Goal: Transaction & Acquisition: Purchase product/service

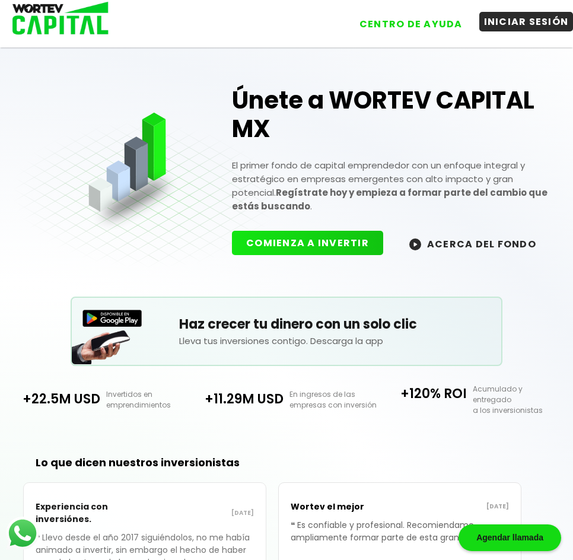
click at [534, 26] on button "INICIAR SESIÓN" at bounding box center [526, 22] width 94 height 20
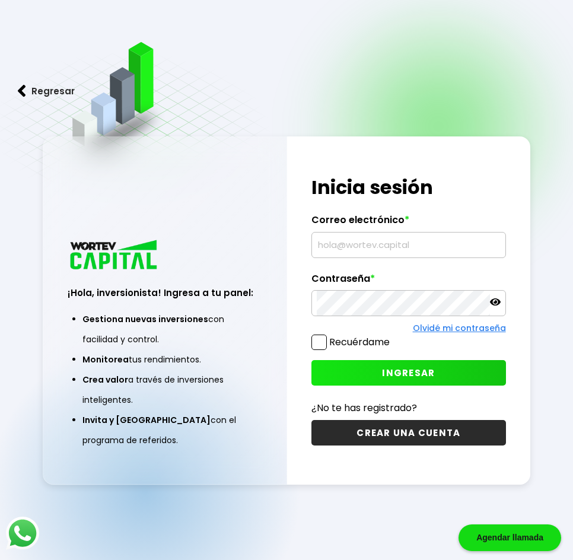
type input "[EMAIL_ADDRESS][DOMAIN_NAME]"
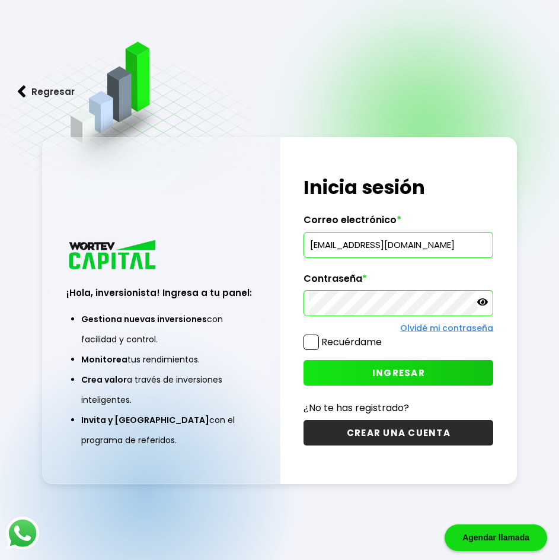
click at [370, 371] on button "INGRESAR" at bounding box center [399, 373] width 190 height 26
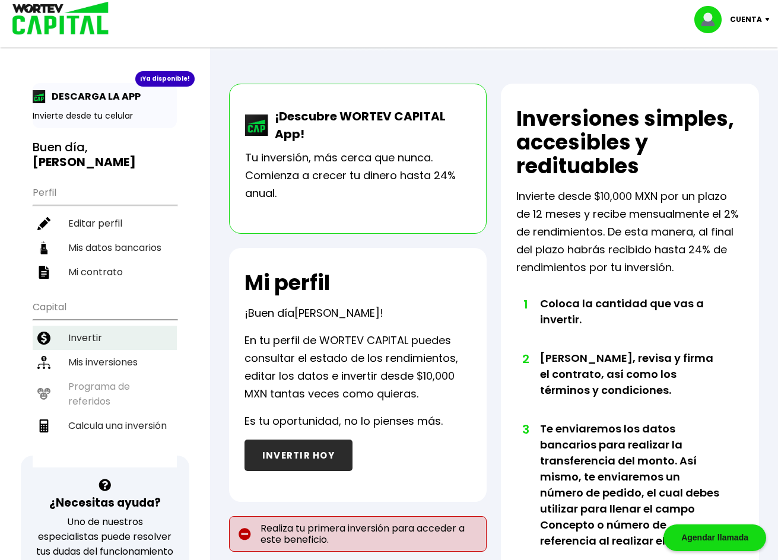
click at [85, 326] on li "Invertir" at bounding box center [105, 338] width 144 height 24
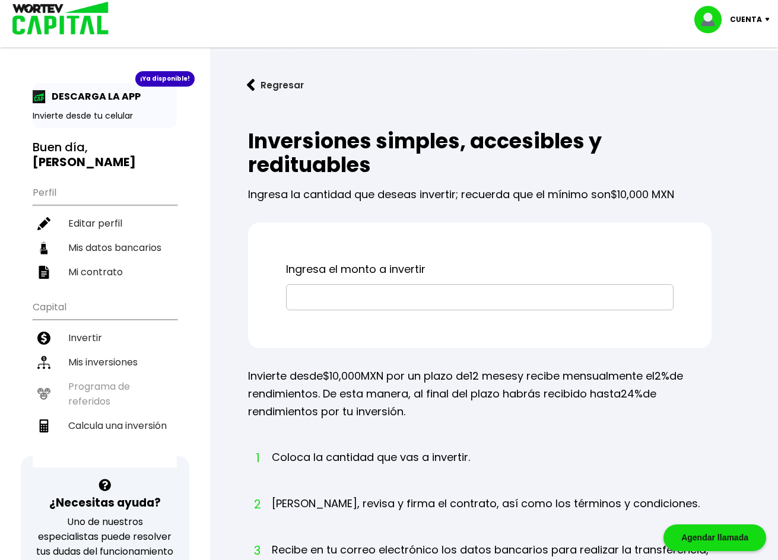
click at [377, 292] on input "text" at bounding box center [479, 297] width 377 height 25
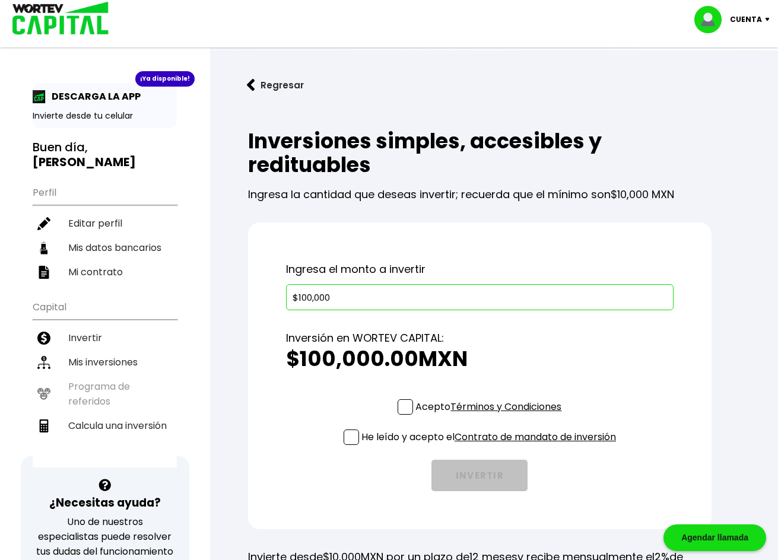
type input "$100,000"
click at [397, 409] on span at bounding box center [404, 406] width 15 height 15
click at [491, 416] on input "Acepto Términos y Condiciones" at bounding box center [491, 416] width 0 height 0
click at [349, 435] on span at bounding box center [350, 436] width 15 height 15
click at [491, 446] on input "He leído y acepto el Contrato de mandato de inversión" at bounding box center [491, 446] width 0 height 0
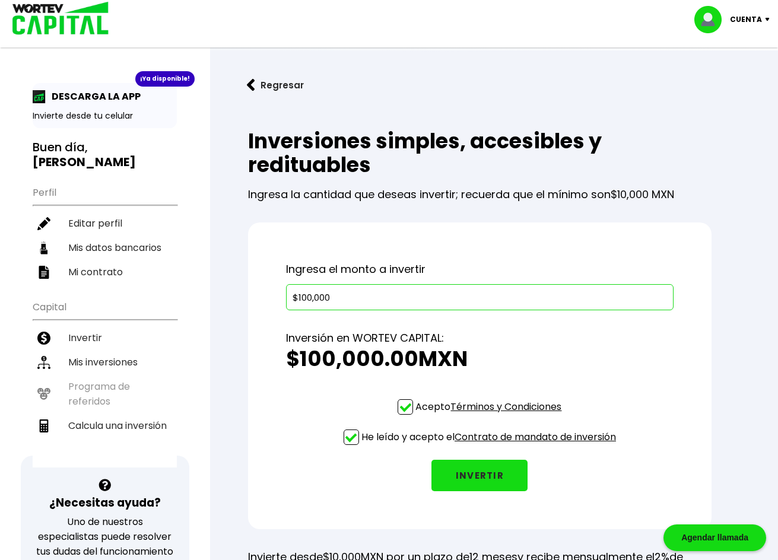
click at [483, 480] on button "INVERTIR" at bounding box center [479, 475] width 96 height 31
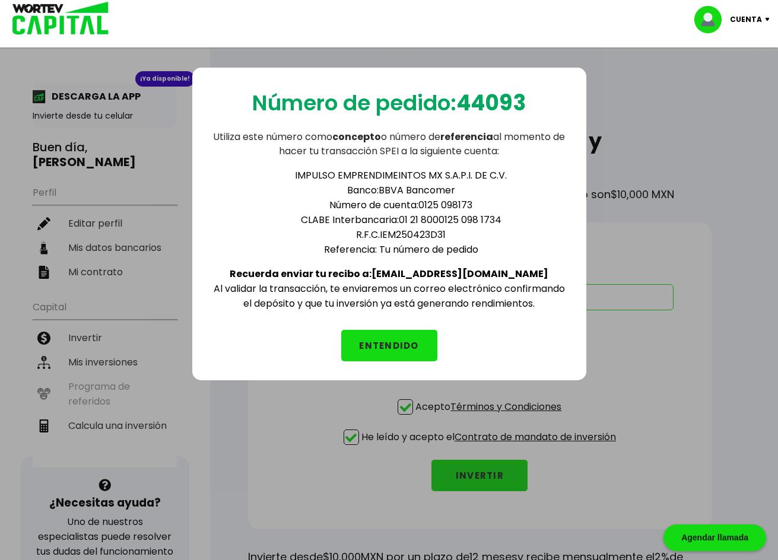
click at [405, 349] on button "ENTENDIDO" at bounding box center [389, 345] width 96 height 31
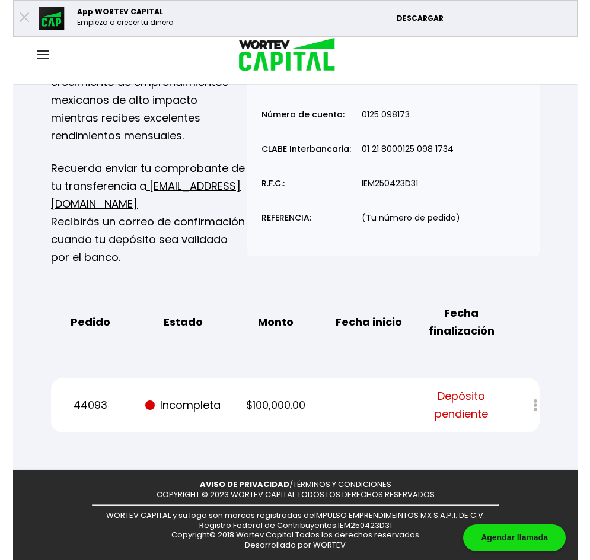
scroll to position [115, 0]
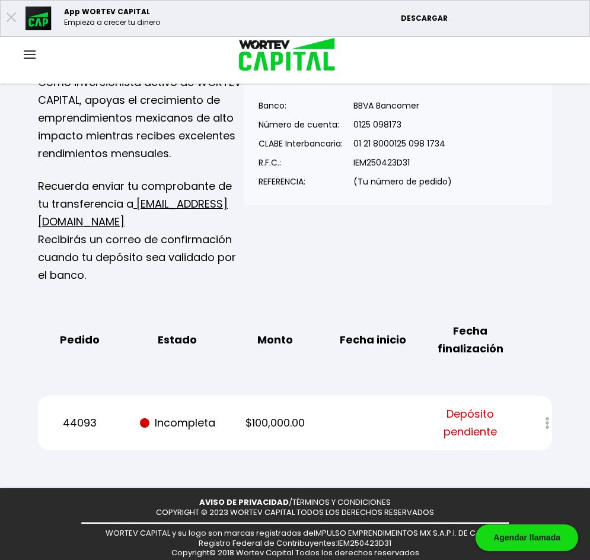
click at [149, 168] on div "Como inversionista activo de WORTEV CAPITAL, apoyas el crecimiento de emprendim…" at bounding box center [141, 179] width 206 height 211
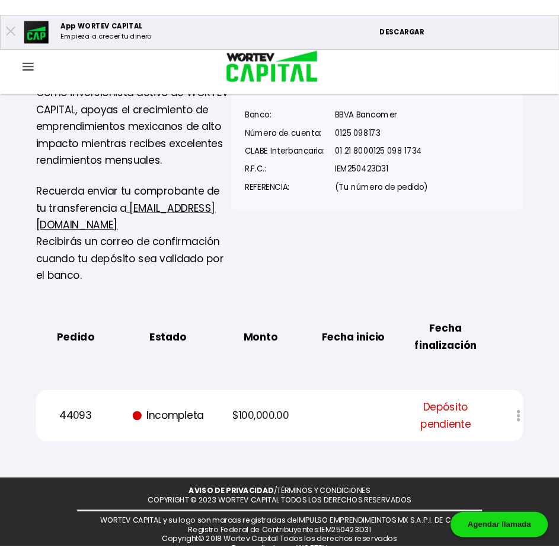
scroll to position [151, 0]
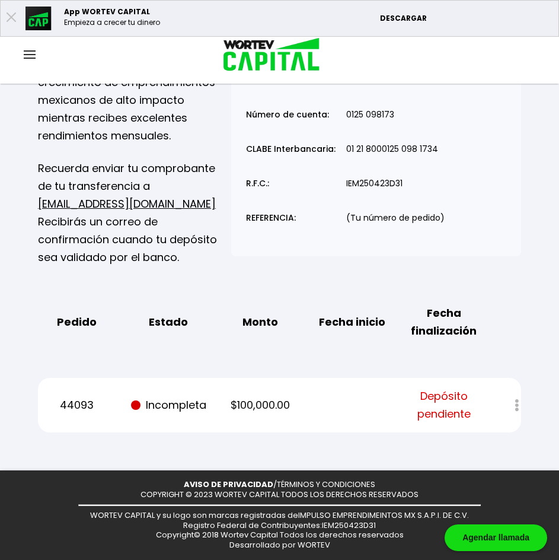
click at [518, 404] on div at bounding box center [509, 406] width 24 height 26
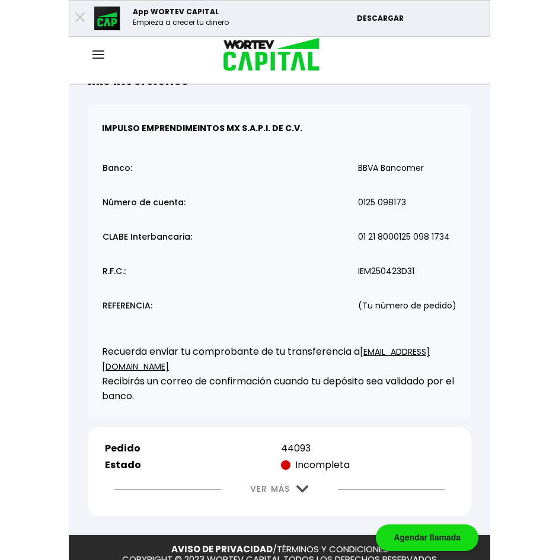
scroll to position [123, 0]
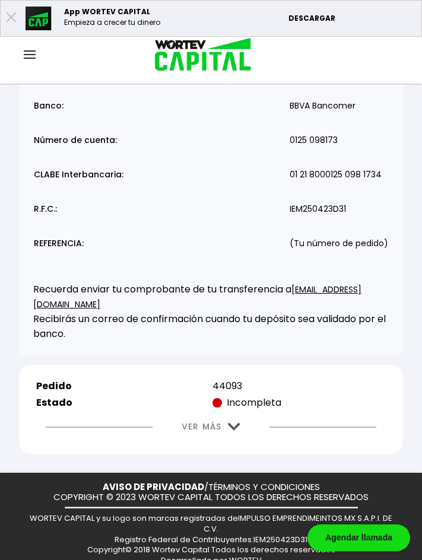
click at [222, 415] on button "VER MÁS" at bounding box center [211, 427] width 95 height 30
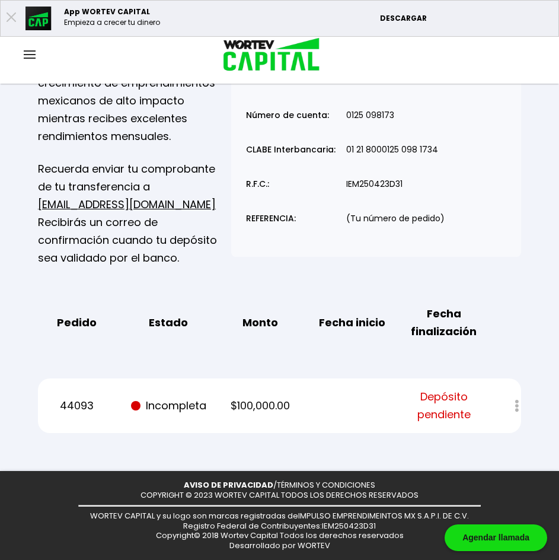
scroll to position [151, 0]
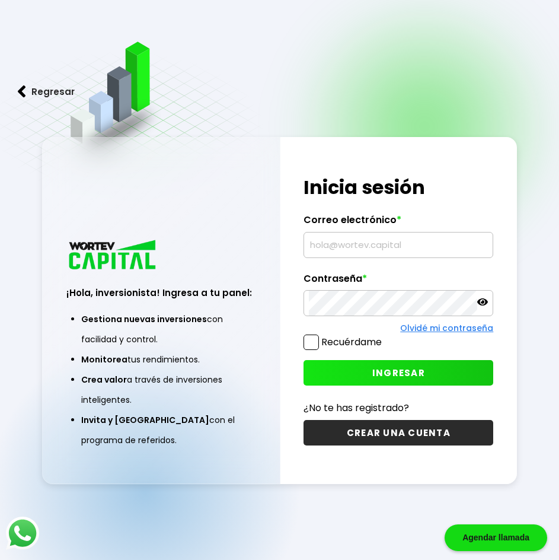
type input "[EMAIL_ADDRESS][DOMAIN_NAME]"
click at [358, 370] on button "INGRESAR" at bounding box center [399, 373] width 190 height 26
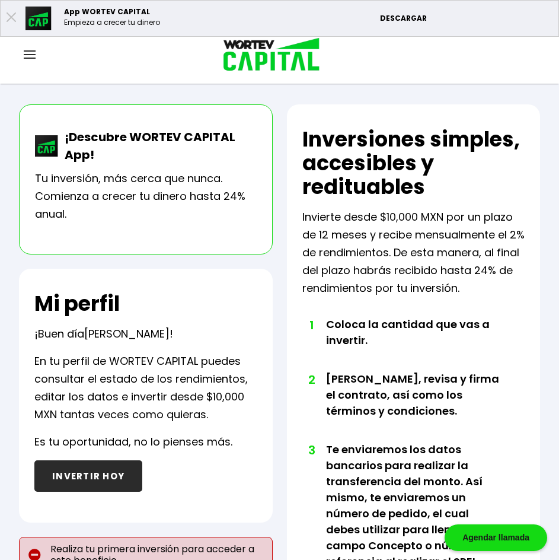
click at [34, 56] on img at bounding box center [30, 54] width 12 height 8
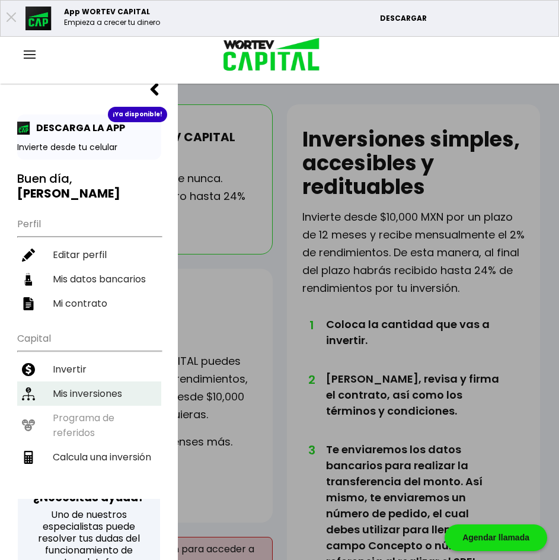
click at [74, 381] on li "Mis inversiones" at bounding box center [89, 393] width 144 height 24
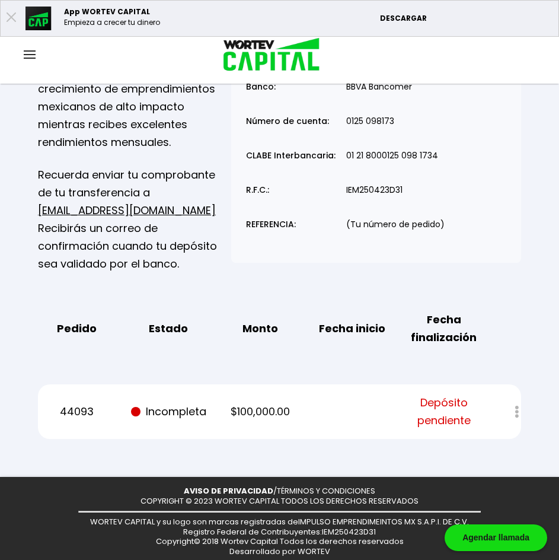
scroll to position [151, 0]
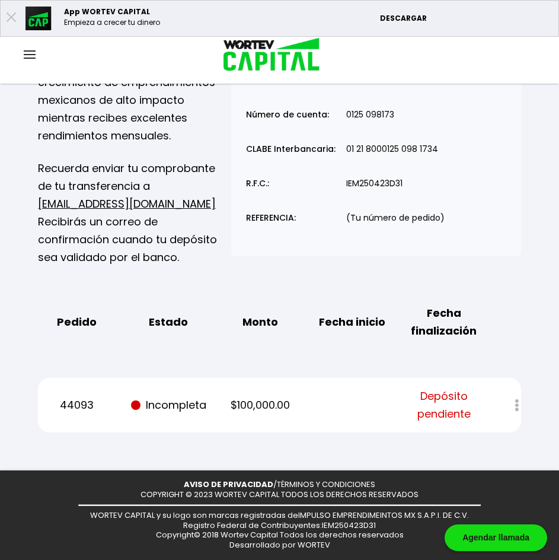
click at [425, 173] on td "IEM250423D31" at bounding box center [396, 185] width 100 height 34
click at [31, 54] on img at bounding box center [30, 54] width 12 height 8
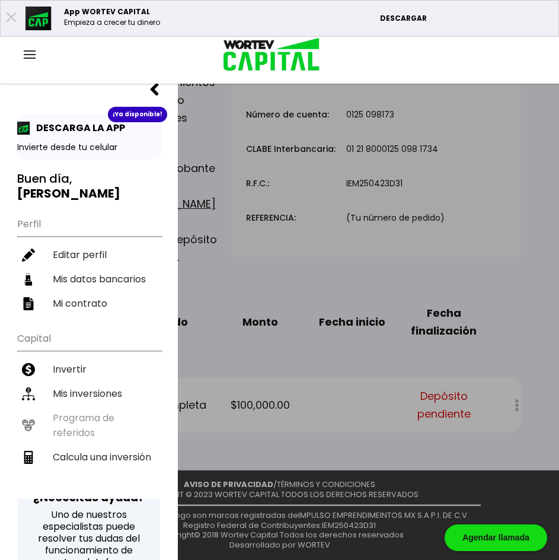
click at [470, 189] on div at bounding box center [279, 280] width 559 height 560
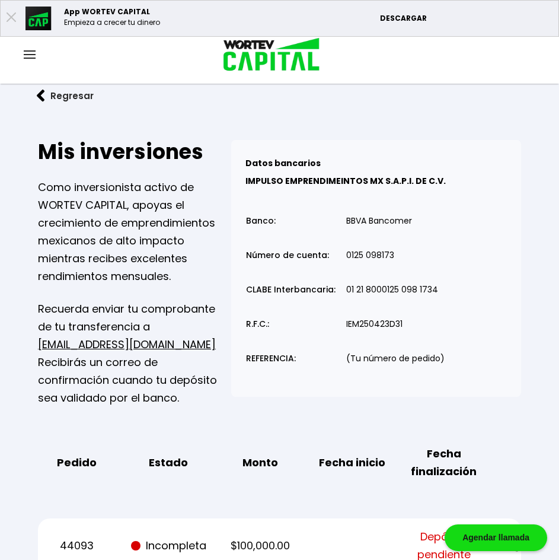
scroll to position [0, 0]
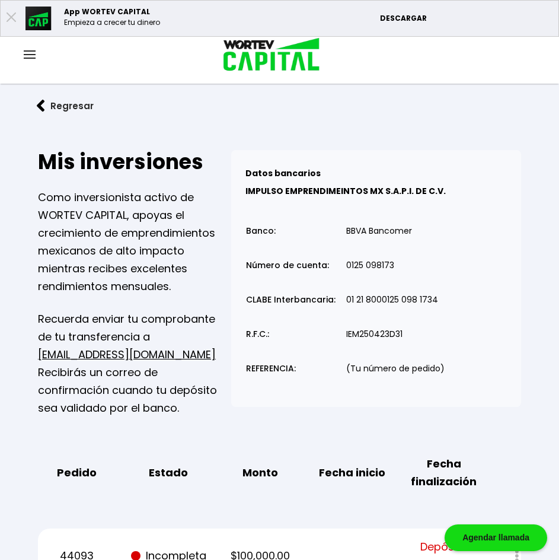
click at [30, 55] on img at bounding box center [30, 54] width 12 height 8
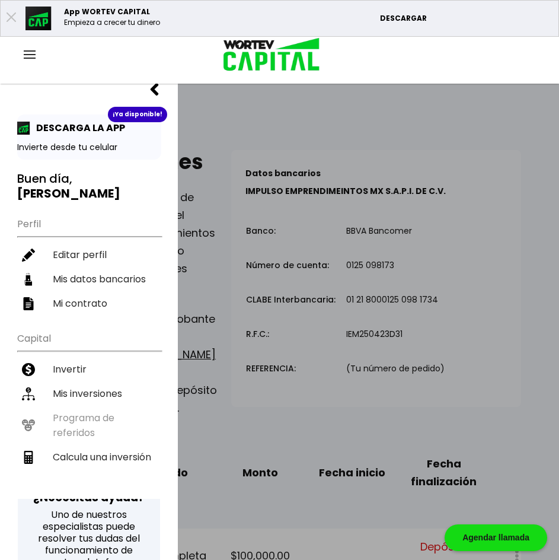
click at [389, 274] on div at bounding box center [279, 280] width 559 height 560
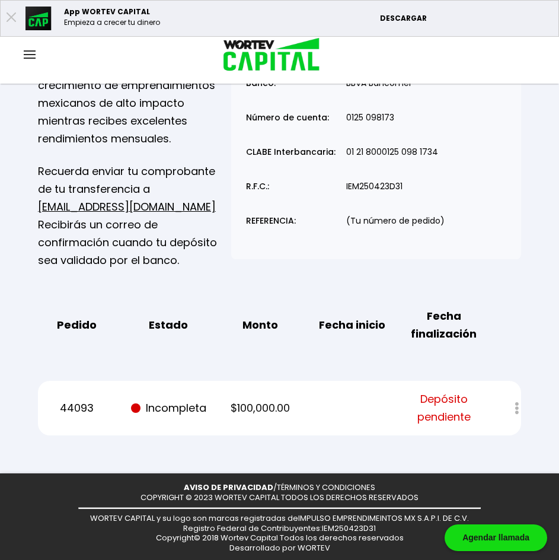
scroll to position [151, 0]
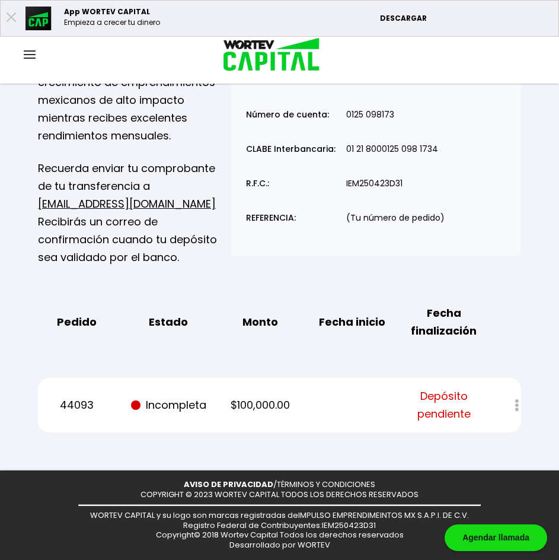
click at [31, 53] on img at bounding box center [30, 54] width 12 height 8
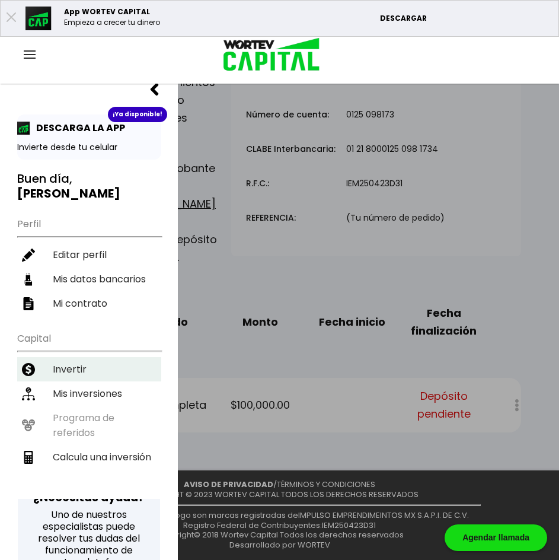
click at [86, 357] on li "Invertir" at bounding box center [89, 369] width 144 height 24
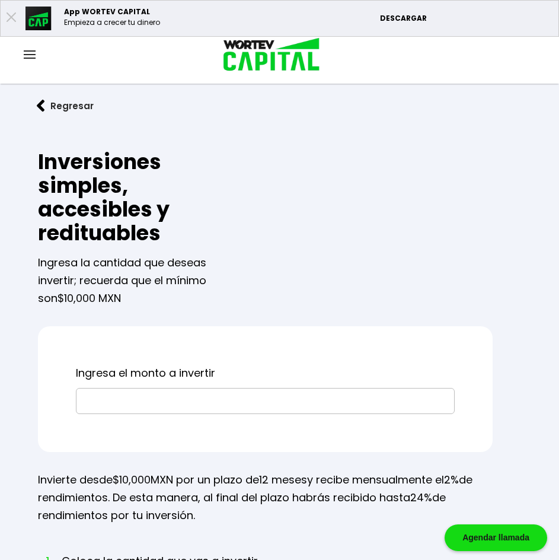
click at [157, 409] on input "text" at bounding box center [265, 401] width 368 height 25
type input "$100,000"
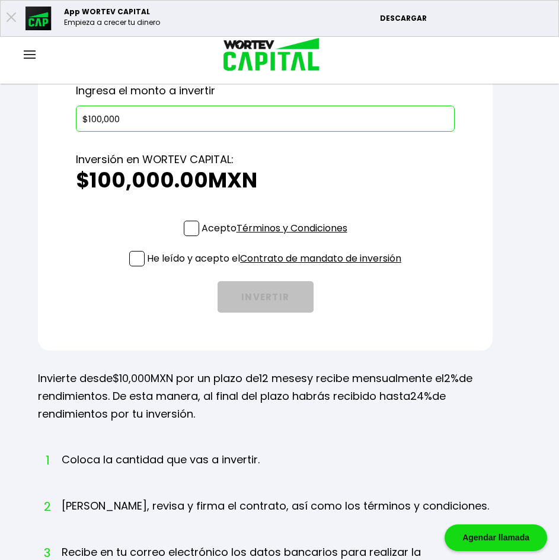
scroll to position [286, 0]
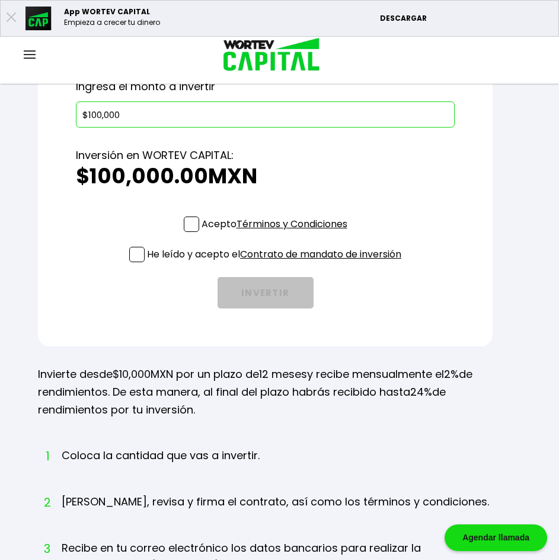
click at [186, 227] on span at bounding box center [191, 223] width 15 height 15
click at [277, 233] on input "Acepto Términos y Condiciones" at bounding box center [277, 233] width 0 height 0
click at [138, 251] on span at bounding box center [136, 254] width 15 height 15
click at [277, 263] on input "He leído y acepto el Contrato de mandato de inversión" at bounding box center [277, 263] width 0 height 0
click at [249, 294] on button "INVERTIR" at bounding box center [266, 292] width 96 height 31
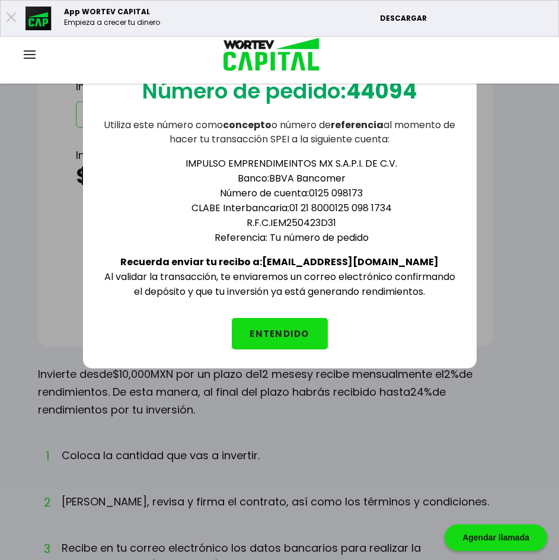
click at [281, 337] on button "ENTENDIDO" at bounding box center [280, 333] width 96 height 31
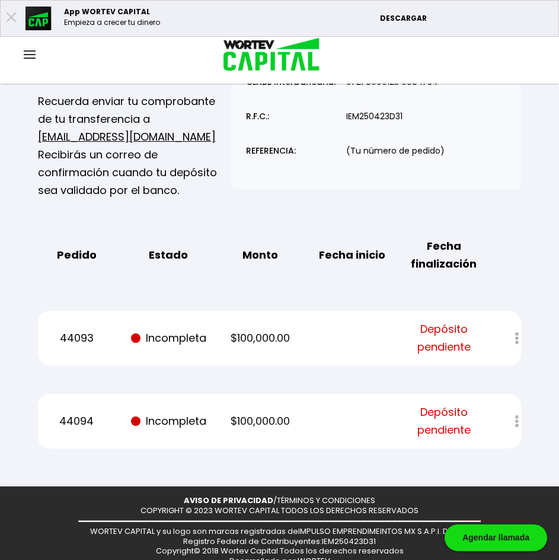
scroll to position [223, 0]
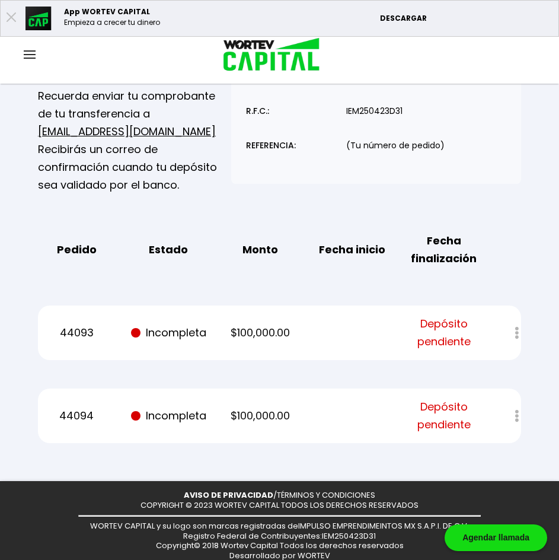
click at [28, 50] on img at bounding box center [30, 54] width 12 height 8
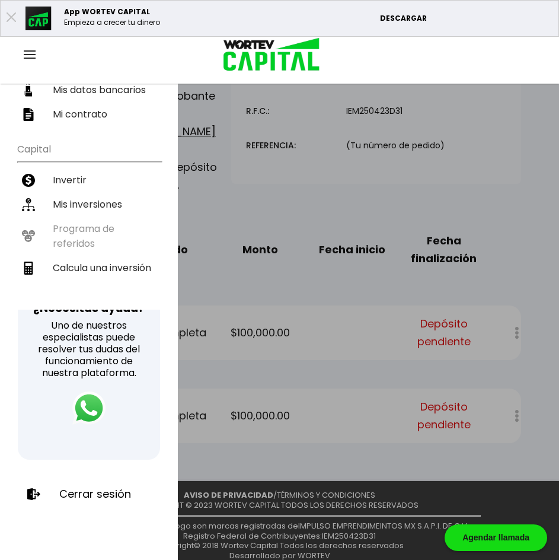
scroll to position [224, 0]
click at [113, 488] on p "Cerrar sesión" at bounding box center [95, 494] width 72 height 12
